Goal: Transaction & Acquisition: Book appointment/travel/reservation

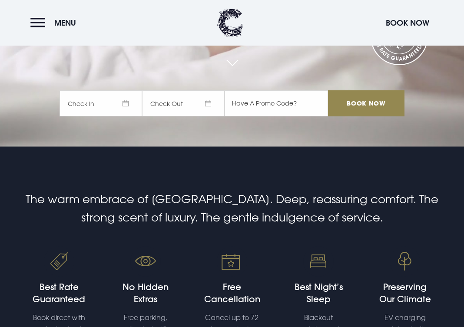
scroll to position [108, 0]
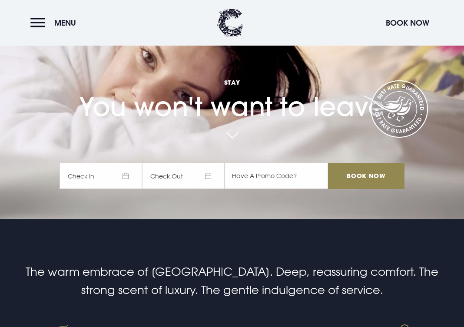
click at [125, 170] on span "Check In" at bounding box center [101, 176] width 83 height 26
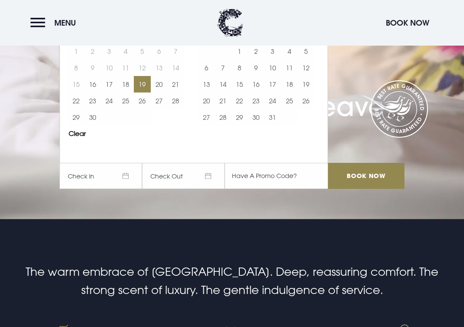
click at [146, 86] on button "19" at bounding box center [142, 84] width 17 height 17
click at [162, 86] on button "20" at bounding box center [159, 84] width 17 height 17
click at [158, 83] on button "20" at bounding box center [159, 84] width 17 height 17
click at [175, 83] on button "21" at bounding box center [175, 84] width 17 height 17
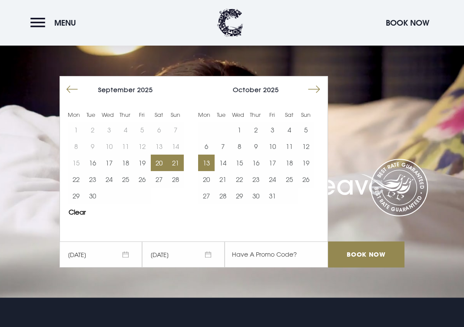
scroll to position [22, 0]
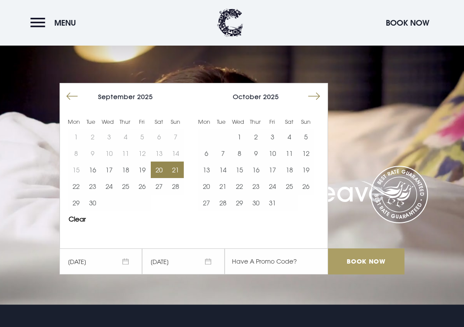
click at [359, 255] on input "Book Now" at bounding box center [366, 262] width 77 height 26
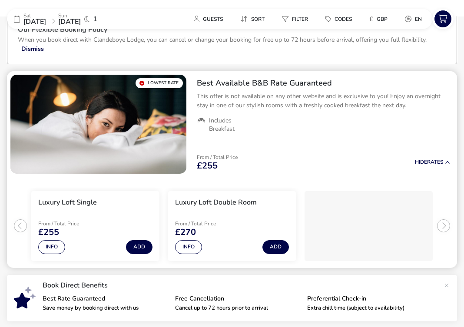
scroll to position [53, 0]
click at [189, 246] on button "Info" at bounding box center [188, 247] width 27 height 14
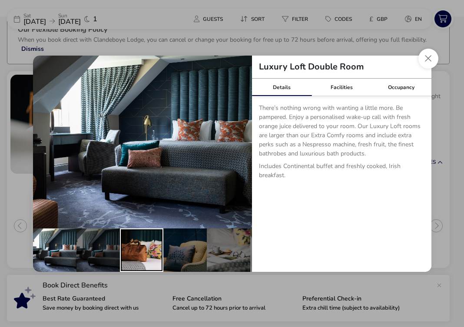
click at [157, 246] on div "details" at bounding box center [141, 250] width 43 height 43
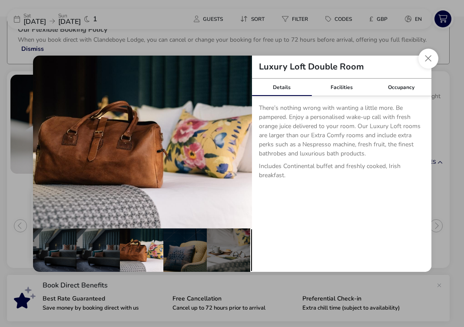
click at [251, 251] on div "details" at bounding box center [271, 250] width 43 height 43
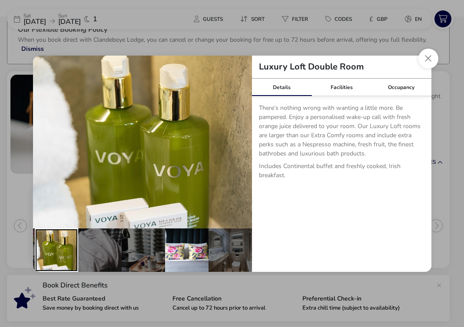
scroll to position [0, 216]
click at [207, 247] on div "details" at bounding box center [186, 250] width 43 height 43
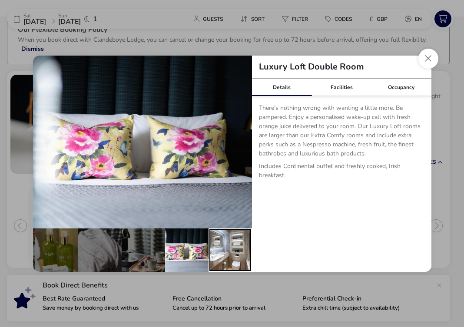
click at [233, 258] on div "details" at bounding box center [230, 250] width 43 height 43
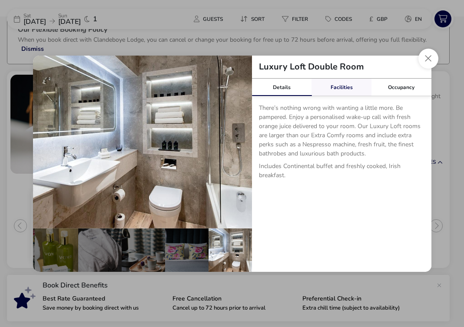
click at [333, 86] on link "Facilities" at bounding box center [342, 87] width 60 height 17
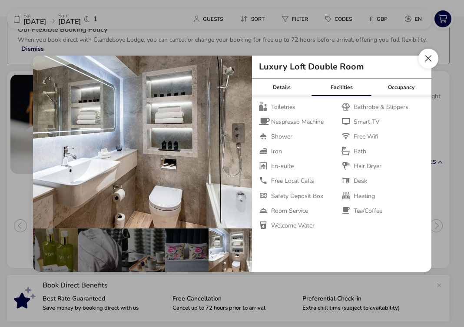
click at [430, 57] on button "Close dialog" at bounding box center [429, 59] width 20 height 20
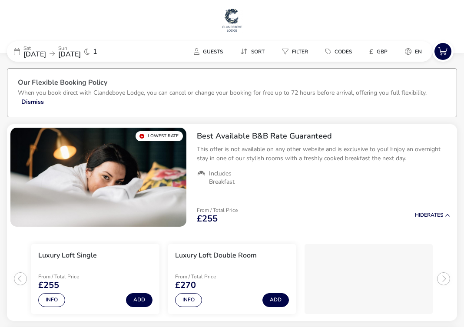
scroll to position [0, 0]
